Goal: Task Accomplishment & Management: Manage account settings

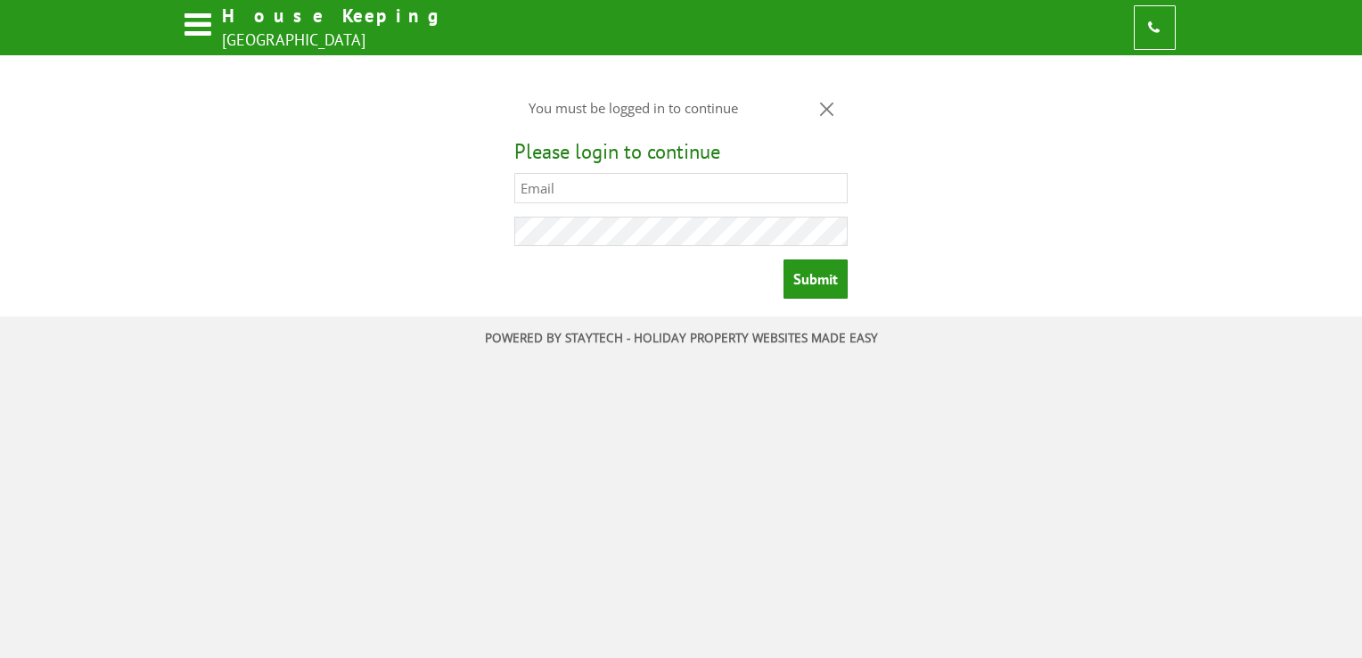
click at [546, 198] on input "text" at bounding box center [680, 188] width 333 height 30
type input "[EMAIL_ADDRESS][DOMAIN_NAME]"
click at [784, 259] on input "Submit" at bounding box center [816, 278] width 64 height 39
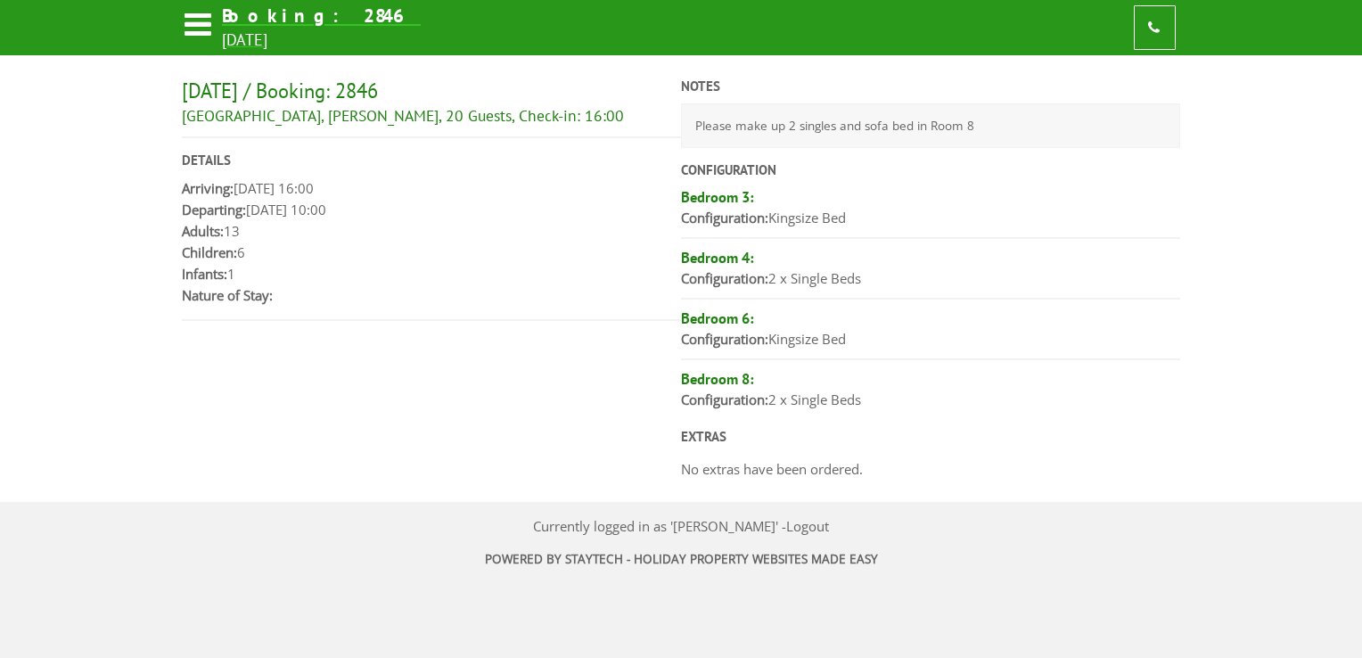
click at [202, 22] on icon at bounding box center [197, 28] width 31 height 42
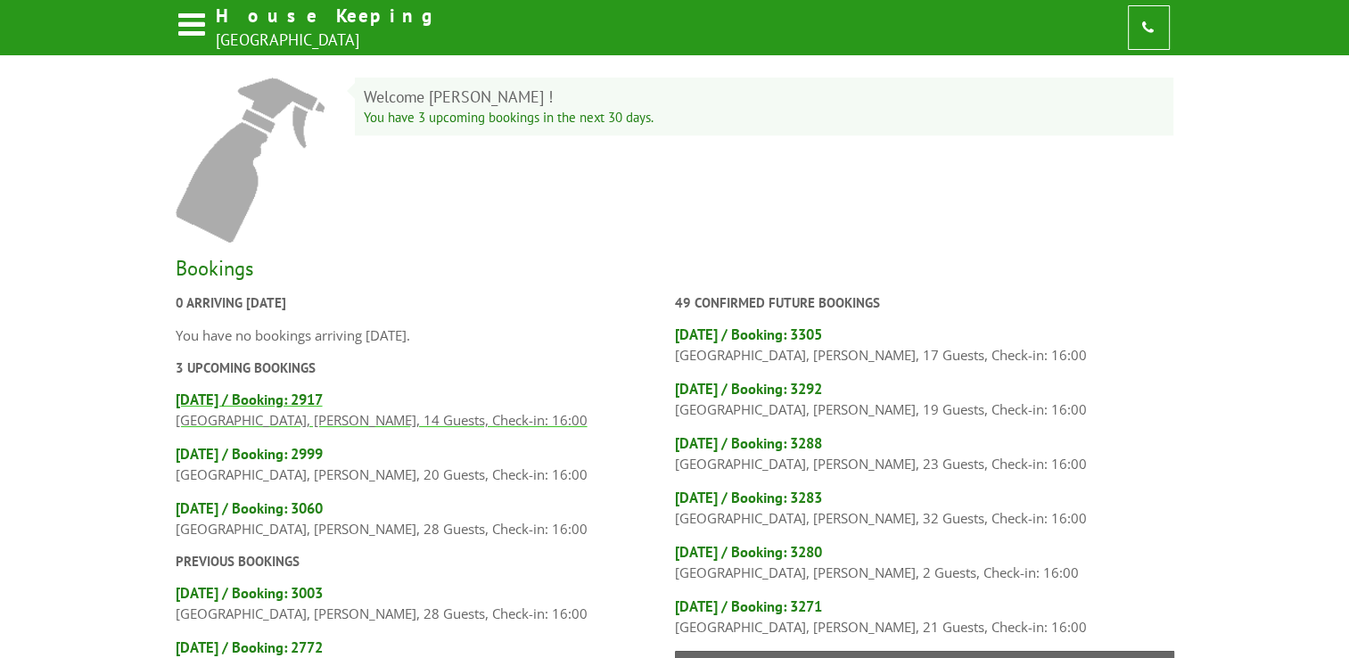
click at [269, 403] on h4 "Fri 5th September / Booking: 2917" at bounding box center [425, 400] width 499 height 20
click at [357, 458] on h4 "Fri 19th September / Booking: 2999" at bounding box center [425, 454] width 499 height 20
click at [301, 507] on h4 "Fri 26th September / Booking: 3060" at bounding box center [425, 508] width 499 height 20
